Goal: Complete application form

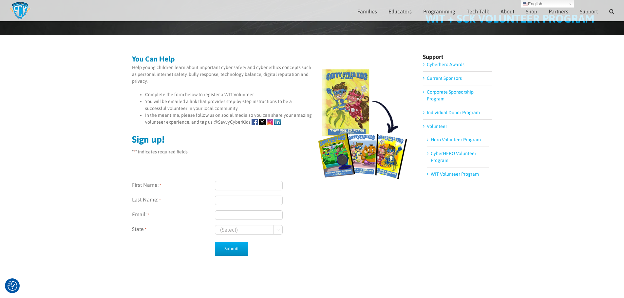
scroll to position [26, 0]
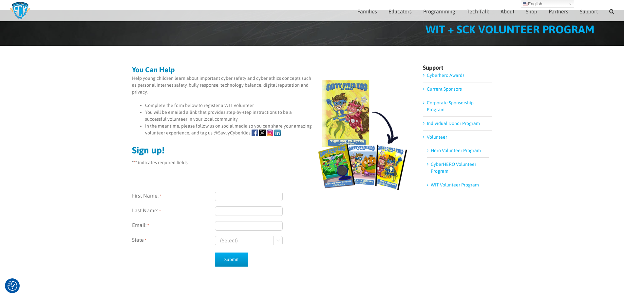
click at [448, 186] on link "WIT Volunteer Program" at bounding box center [455, 184] width 48 height 5
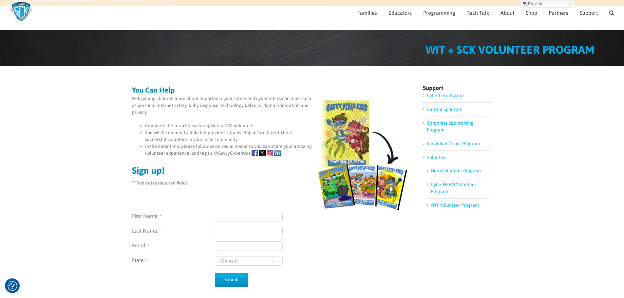
scroll to position [33, 0]
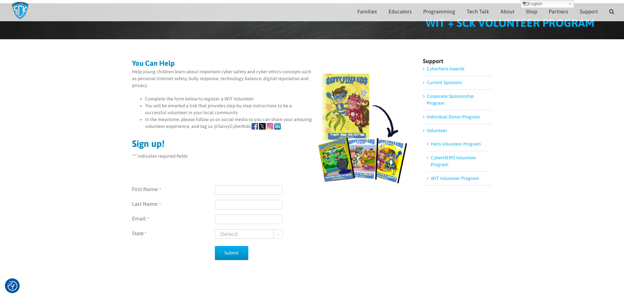
click at [230, 190] on input "First Name: *" at bounding box center [249, 189] width 68 height 9
type input "S"
type input "Anna"
drag, startPoint x: 237, startPoint y: 203, endPoint x: 152, endPoint y: 197, distance: 85.4
click at [152, 197] on div "First Name: * Anna Last Name: * sWEET Email: * State * (Select) Georgia Wiscons…" at bounding box center [270, 212] width 277 height 54
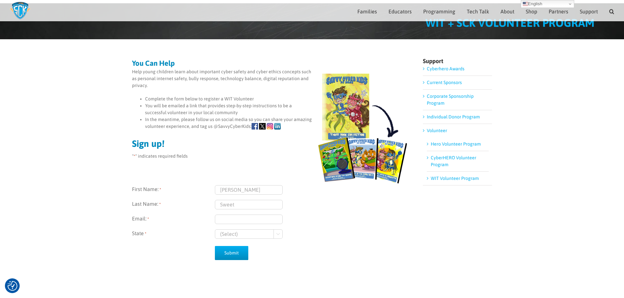
type input "Sweet"
type input "asweet@rwbaird.com"
click at [255, 239] on select "(Select) Georgia Wisconsin" at bounding box center [249, 234] width 68 height 9
select select "Wisconsin"
click at [215, 230] on select "(Select) Georgia Wisconsin" at bounding box center [249, 234] width 68 height 9
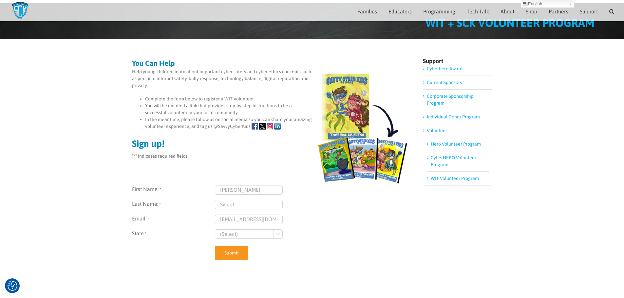
click at [232, 255] on input "Submit" at bounding box center [231, 253] width 33 height 14
